Goal: Transaction & Acquisition: Purchase product/service

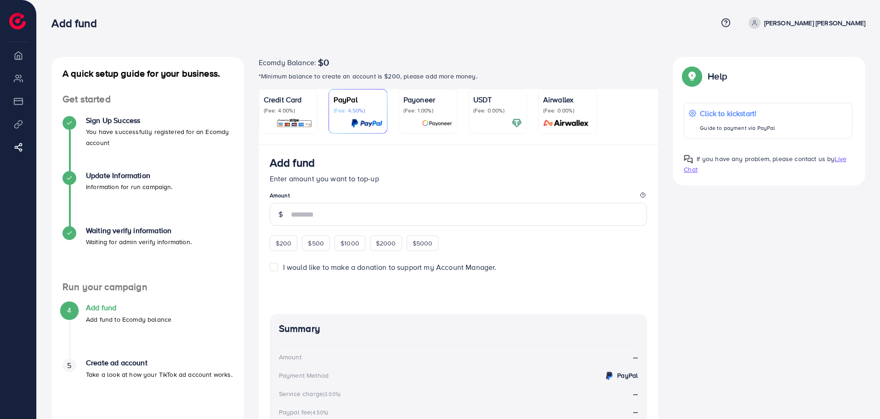
click at [486, 176] on p "Enter amount you want to top-up" at bounding box center [459, 178] width 378 height 11
click at [711, 271] on div "A quick setup guide for your business. Get started Sign Up Success You have suc…" at bounding box center [458, 286] width 828 height 458
click at [757, 282] on div "A quick setup guide for your business. Get started Sign Up Success You have suc…" at bounding box center [458, 286] width 828 height 458
click at [743, 274] on div "A quick setup guide for your business. Get started Sign Up Success You have suc…" at bounding box center [458, 286] width 828 height 458
click at [732, 233] on div "A quick setup guide for your business. Get started Sign Up Success You have suc…" at bounding box center [458, 286] width 828 height 458
